Goal: Check status: Check status

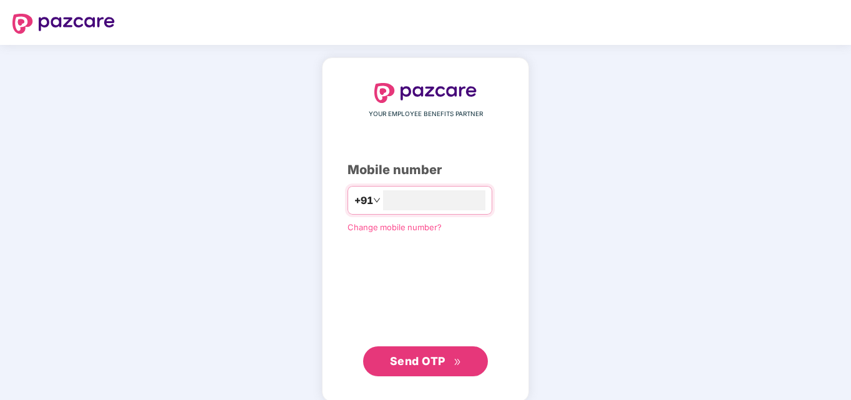
type input "**********"
click at [417, 362] on span "Send OTP" at bounding box center [418, 359] width 56 height 13
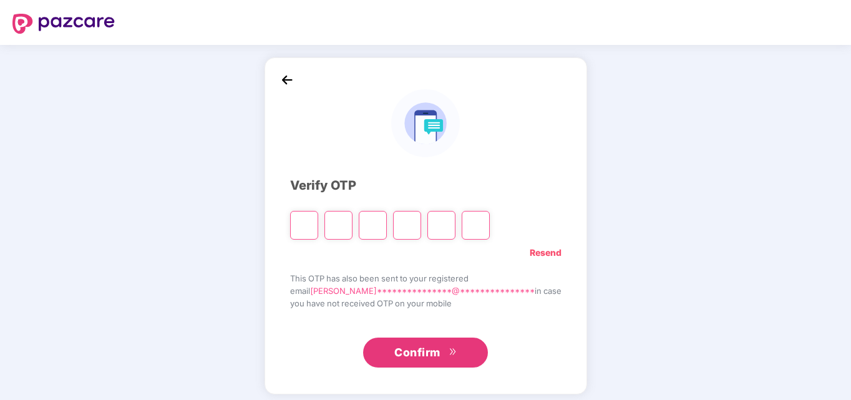
type input "*"
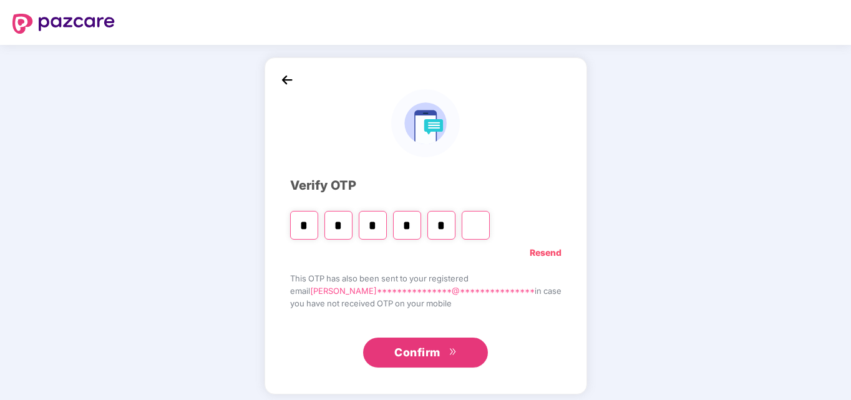
type input "*"
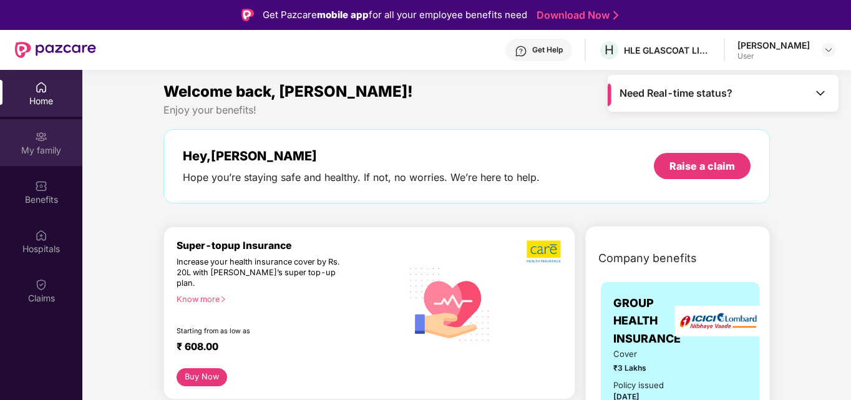
click at [57, 140] on div "My family" at bounding box center [41, 142] width 82 height 47
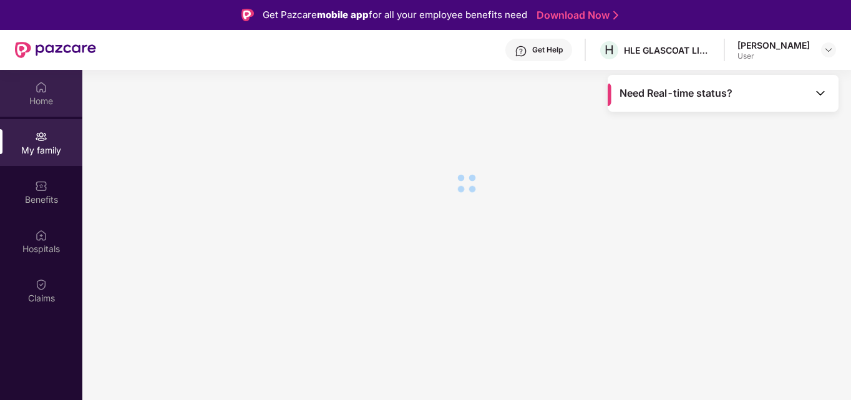
click at [49, 100] on div "Home" at bounding box center [41, 101] width 82 height 12
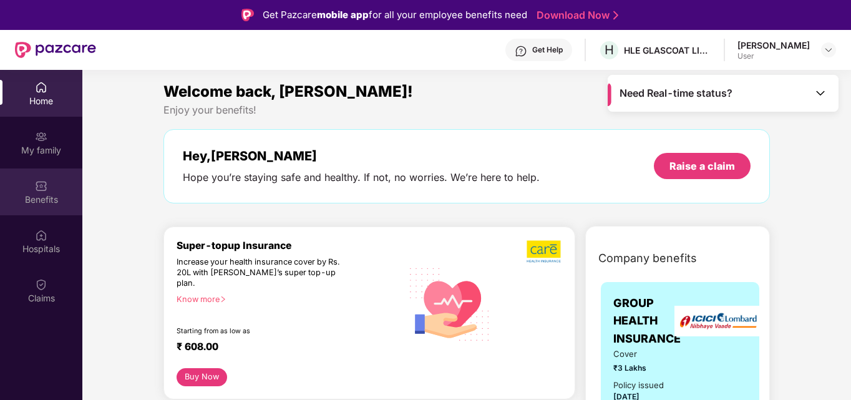
click at [47, 190] on img at bounding box center [41, 186] width 12 height 12
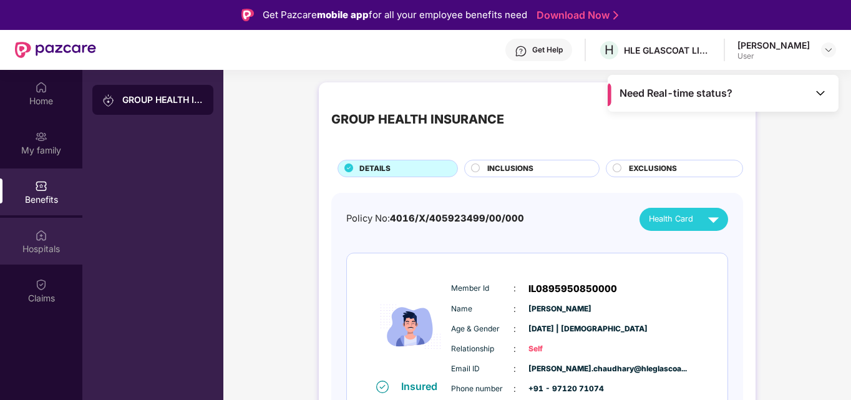
click at [38, 235] on img at bounding box center [41, 235] width 12 height 12
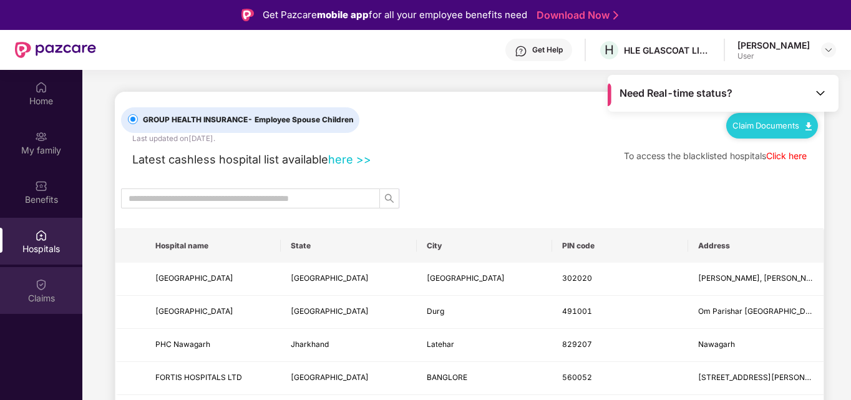
click at [42, 289] on img at bounding box center [41, 284] width 12 height 12
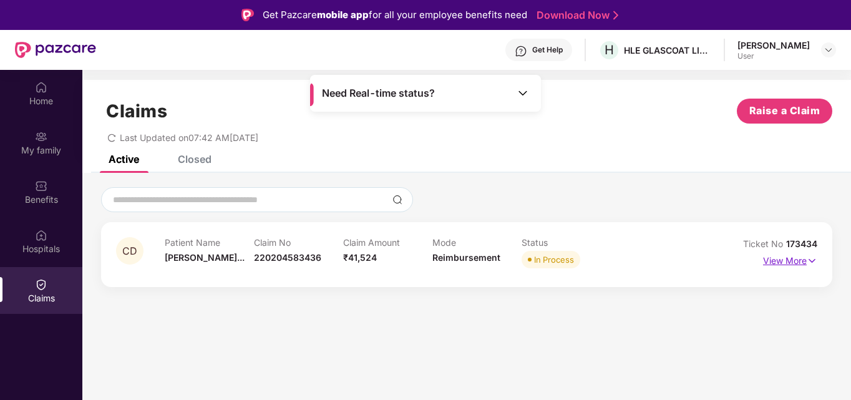
click at [809, 260] on img at bounding box center [812, 261] width 11 height 14
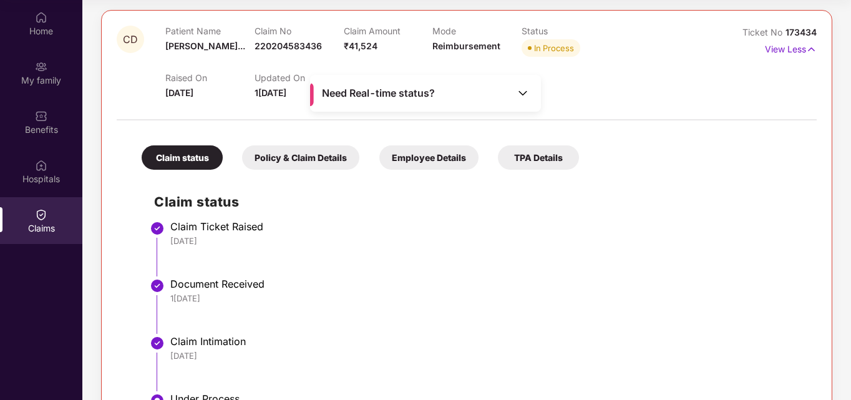
scroll to position [114, 0]
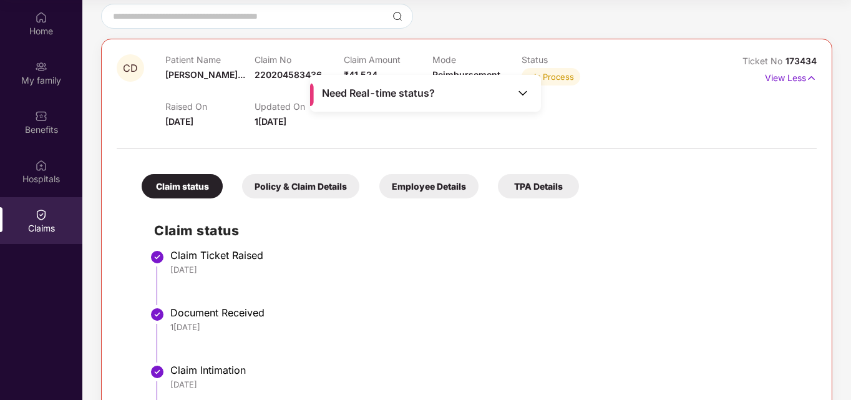
click at [288, 186] on div "Policy & Claim Details" at bounding box center [300, 186] width 117 height 24
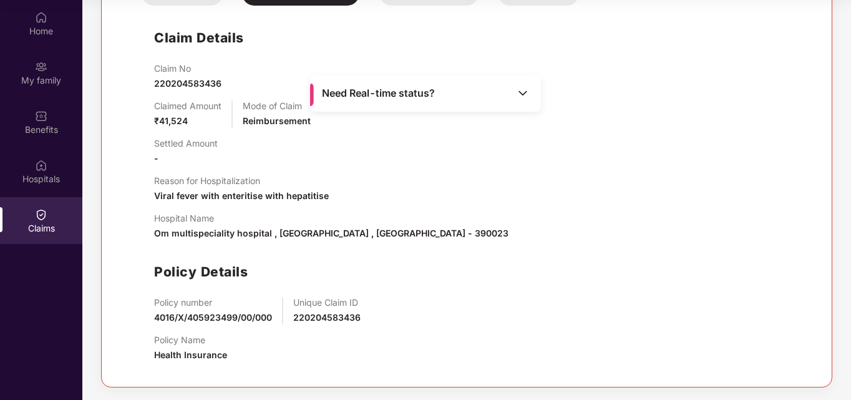
scroll to position [119, 0]
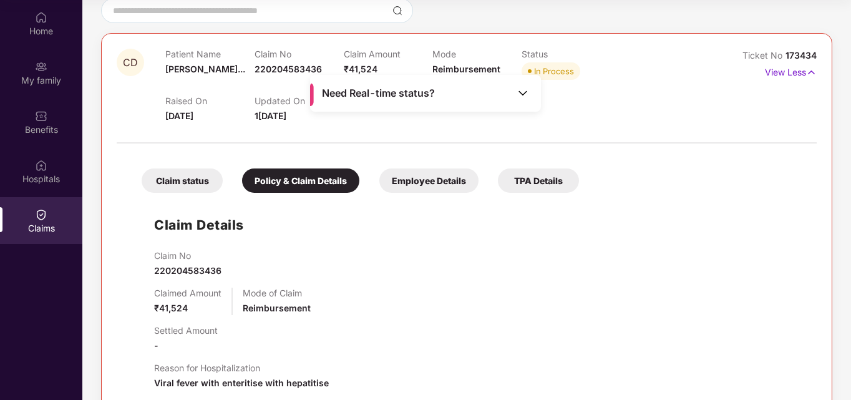
click at [442, 180] on div "Employee Details" at bounding box center [428, 180] width 99 height 24
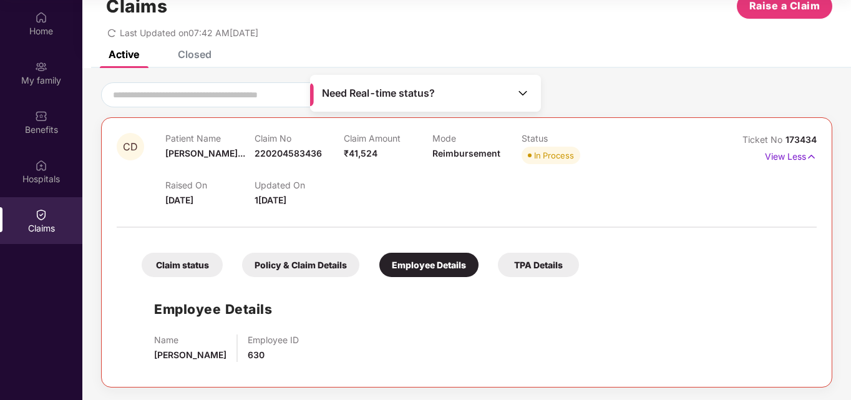
scroll to position [35, 0]
click at [523, 256] on div "TPA Details" at bounding box center [538, 265] width 81 height 24
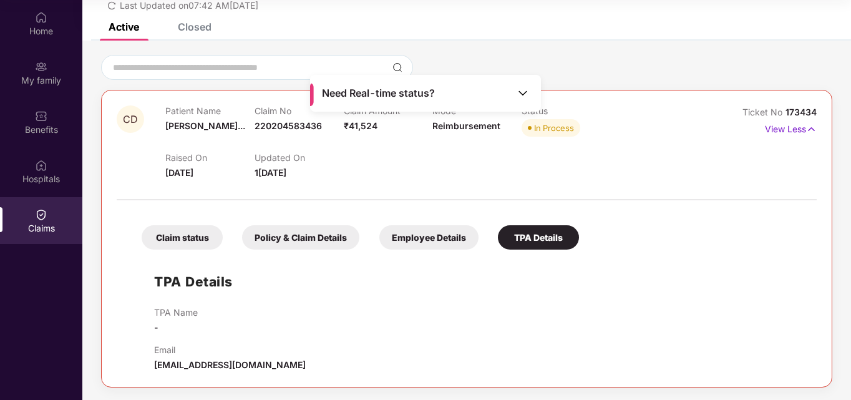
click at [434, 233] on div "Employee Details" at bounding box center [428, 237] width 99 height 24
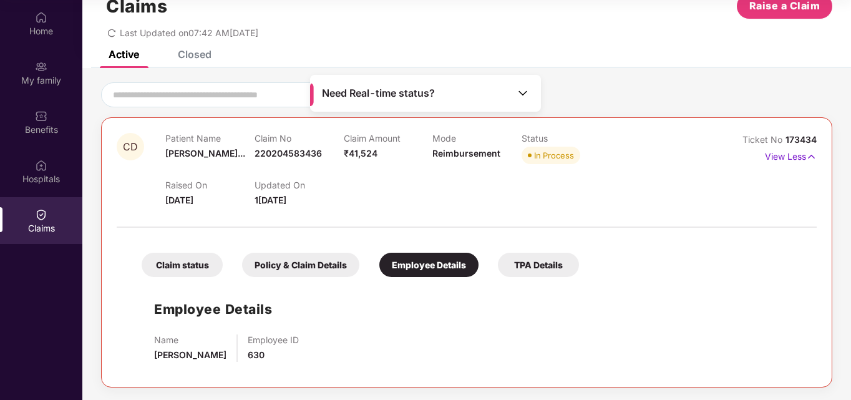
scroll to position [35, 0]
click at [522, 91] on img at bounding box center [523, 93] width 12 height 12
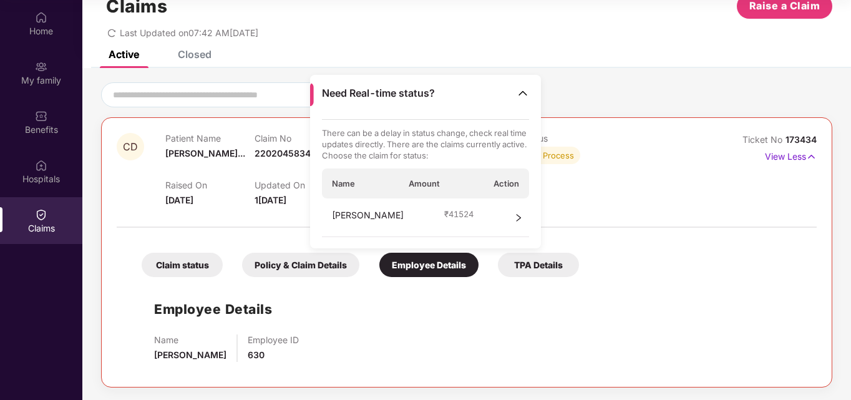
click at [517, 210] on span "right" at bounding box center [518, 217] width 9 height 19
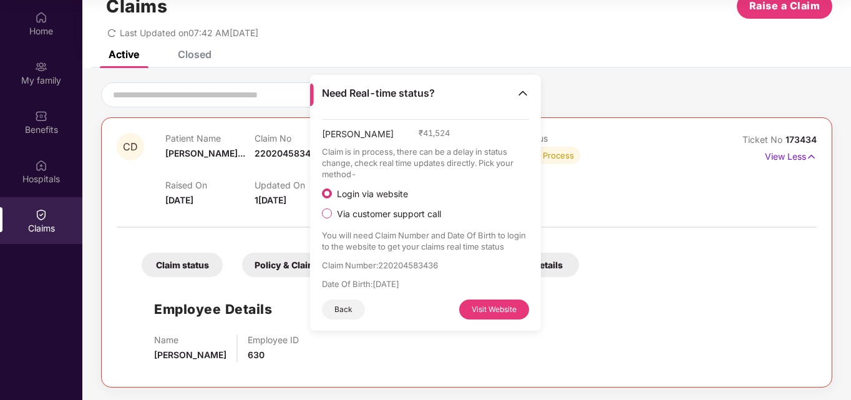
click at [481, 314] on button "Visit Website" at bounding box center [494, 309] width 70 height 20
drag, startPoint x: 381, startPoint y: 265, endPoint x: 463, endPoint y: 264, distance: 81.7
click at [463, 264] on p "Claim Number : 220204583436" at bounding box center [426, 265] width 208 height 11
copy p "220204583436"
click at [527, 97] on img at bounding box center [523, 93] width 12 height 12
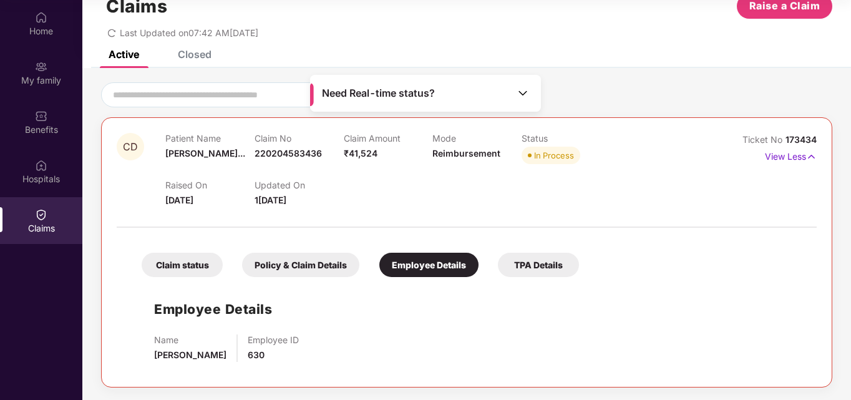
click at [321, 258] on div "Policy & Claim Details" at bounding box center [300, 265] width 117 height 24
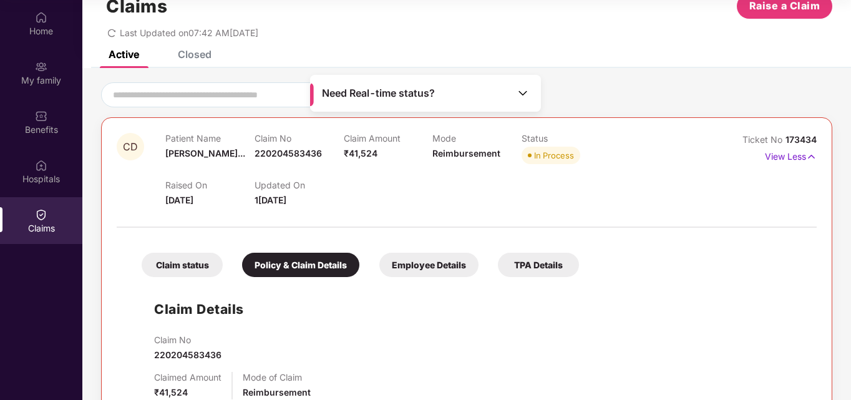
click at [161, 265] on div "Claim status" at bounding box center [182, 265] width 81 height 24
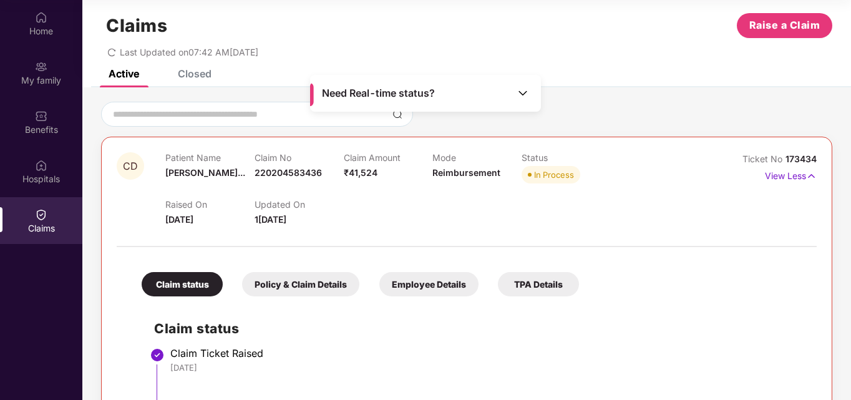
scroll to position [0, 0]
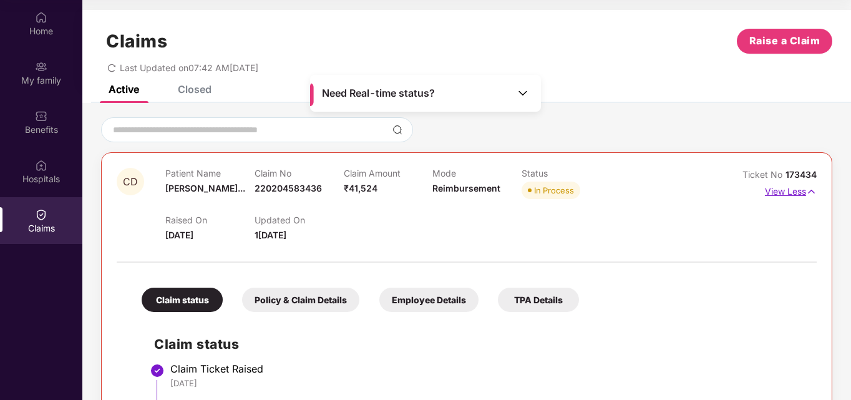
click at [802, 188] on p "View Less" at bounding box center [791, 190] width 52 height 17
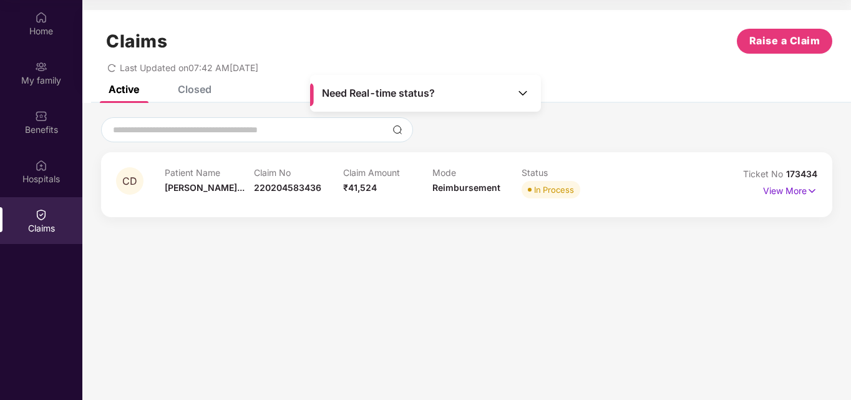
click at [24, 215] on div "Claims" at bounding box center [41, 220] width 82 height 47
click at [44, 43] on div "Home" at bounding box center [41, 23] width 82 height 47
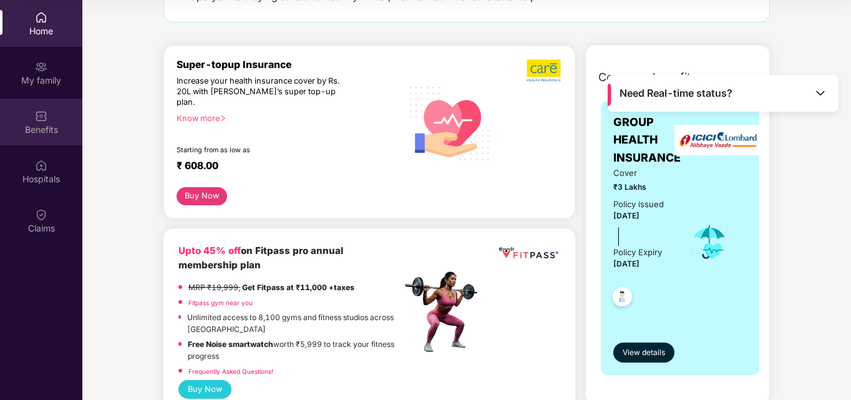
scroll to position [125, 0]
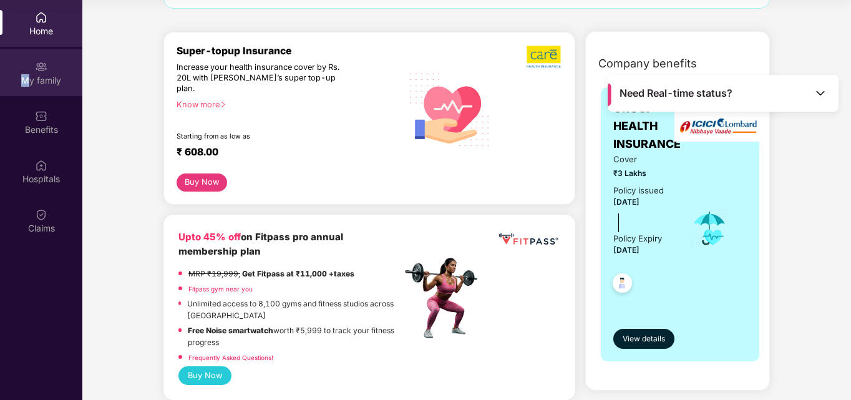
click at [26, 75] on div "My family" at bounding box center [41, 80] width 82 height 12
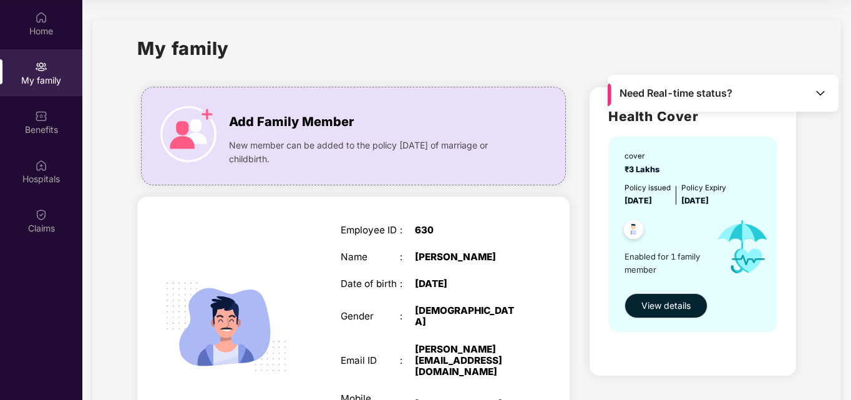
scroll to position [0, 0]
click at [649, 309] on span "View details" at bounding box center [665, 306] width 49 height 14
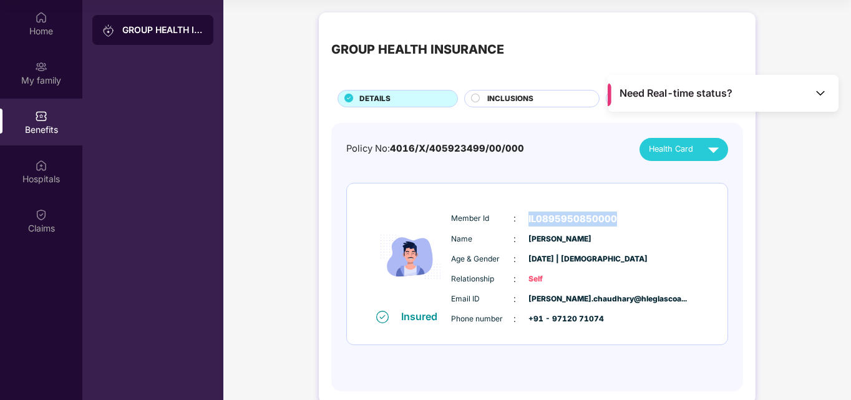
drag, startPoint x: 527, startPoint y: 217, endPoint x: 622, endPoint y: 215, distance: 94.9
click at [622, 215] on div "Member Id : IL0895950850000" at bounding box center [575, 218] width 248 height 15
copy span "IL0895950850000"
